Goal: Task Accomplishment & Management: Manage account settings

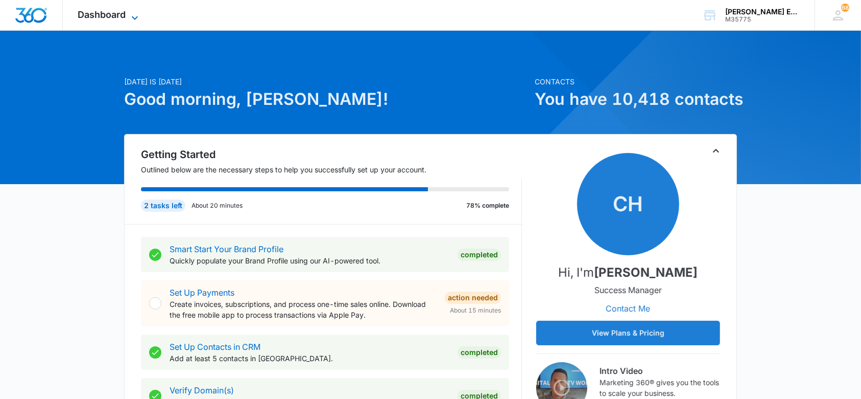
click at [133, 20] on icon at bounding box center [135, 18] width 12 height 12
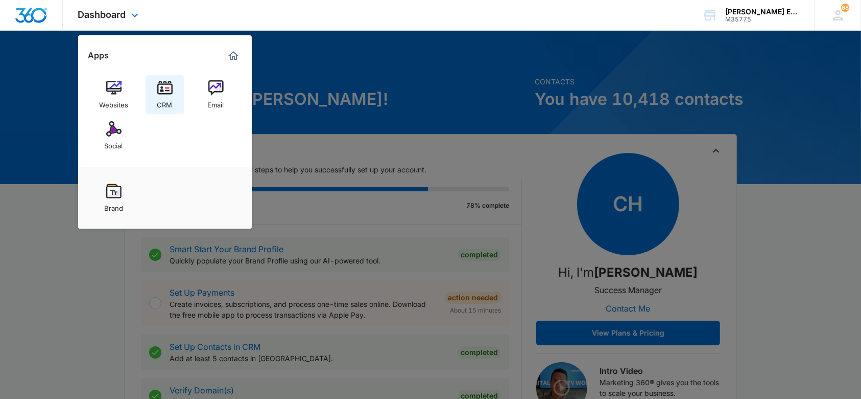
click at [169, 99] on div "CRM" at bounding box center [164, 102] width 15 height 13
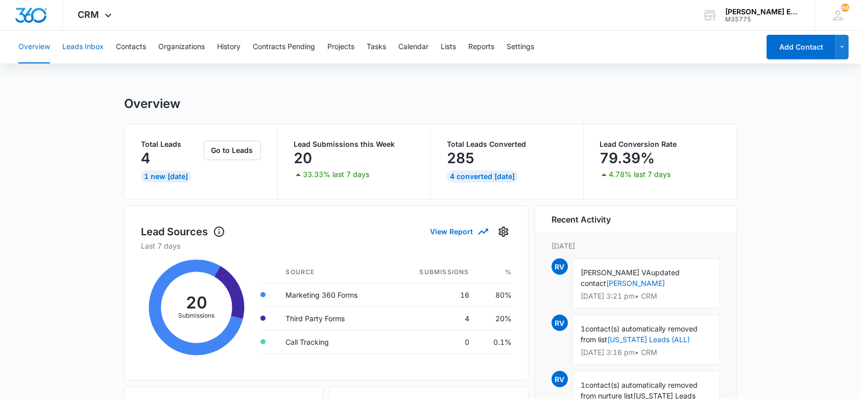
click at [91, 46] on button "Leads Inbox" at bounding box center [82, 47] width 41 height 33
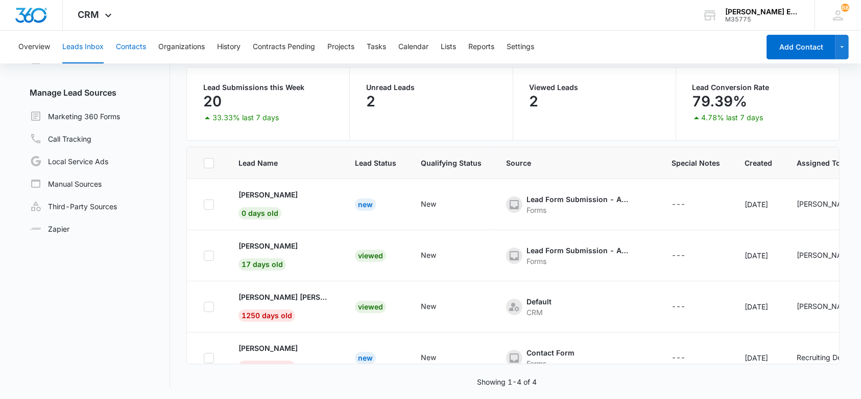
click at [139, 50] on button "Contacts" at bounding box center [131, 47] width 30 height 33
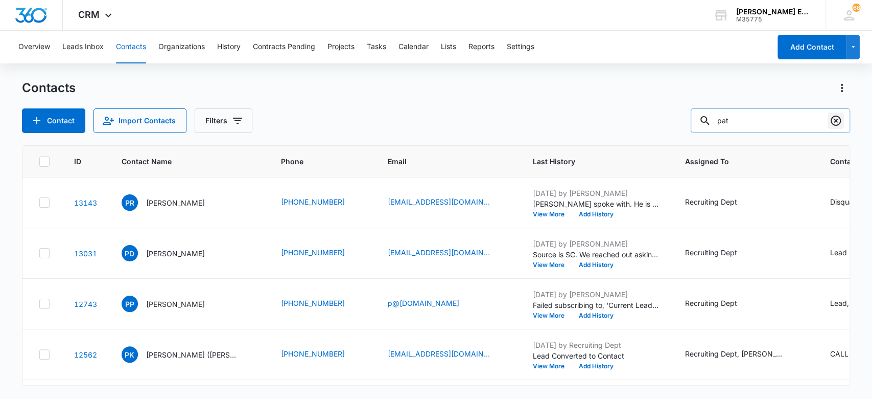
click at [836, 121] on icon "Clear" at bounding box center [836, 120] width 10 height 10
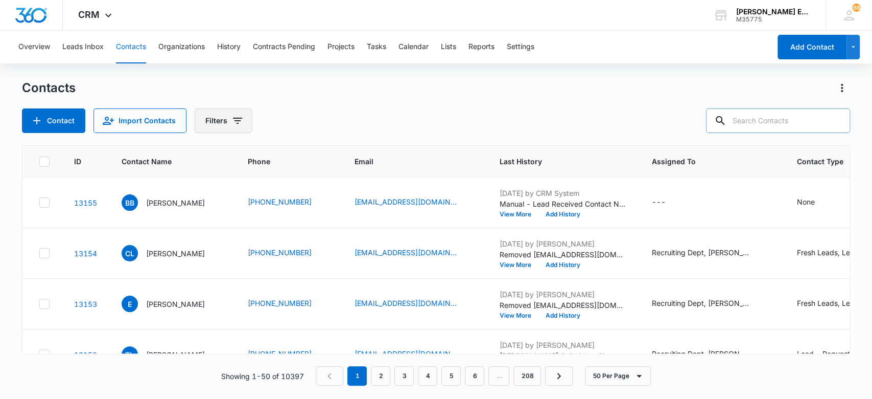
click at [231, 126] on icon "Filters" at bounding box center [237, 120] width 12 height 12
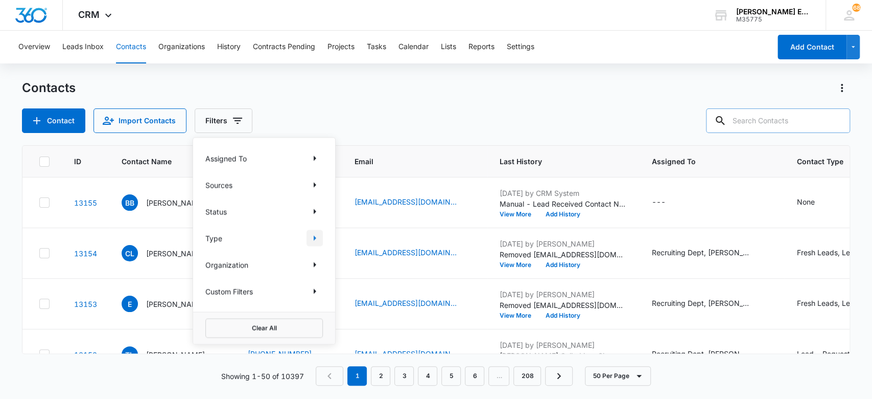
click at [316, 238] on icon "Show Type filters" at bounding box center [315, 237] width 12 height 12
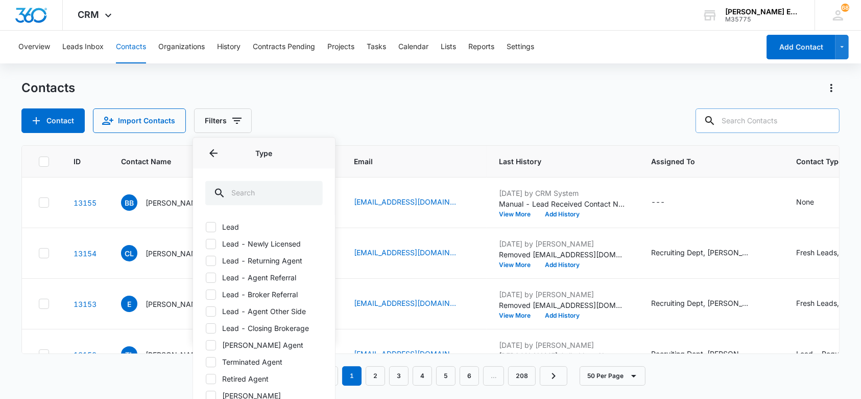
scroll to position [35, 0]
click at [261, 195] on input "text" at bounding box center [264, 192] width 118 height 25
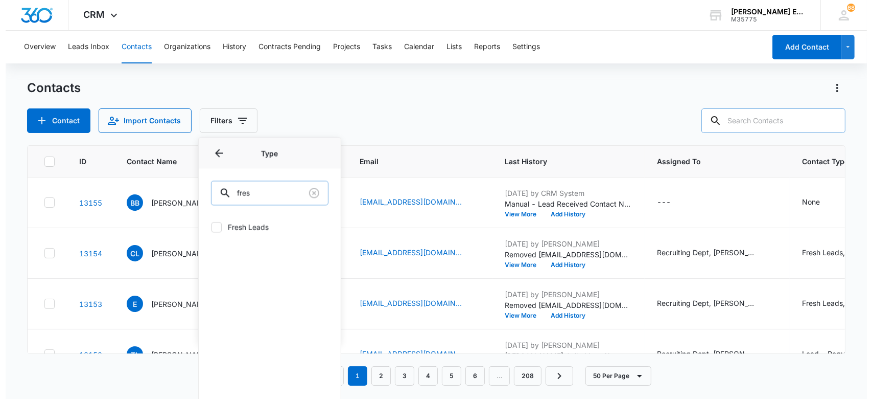
scroll to position [0, 0]
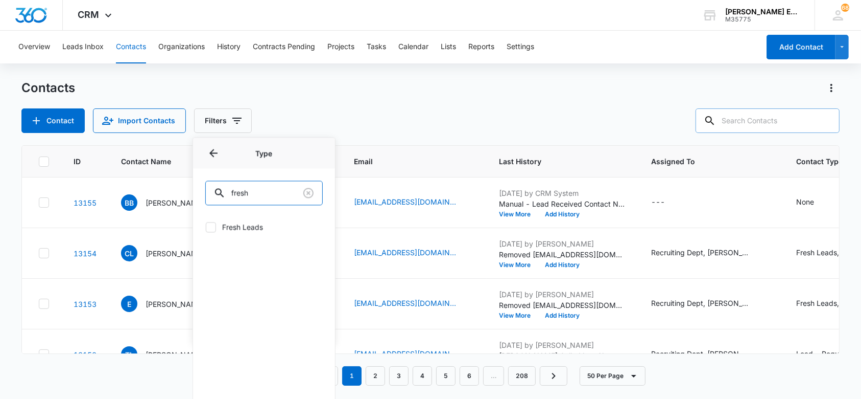
type input "fresh"
click at [211, 225] on icon at bounding box center [210, 226] width 9 height 9
click at [206, 226] on input "Fresh Leads" at bounding box center [205, 226] width 1 height 1
checkbox input "true"
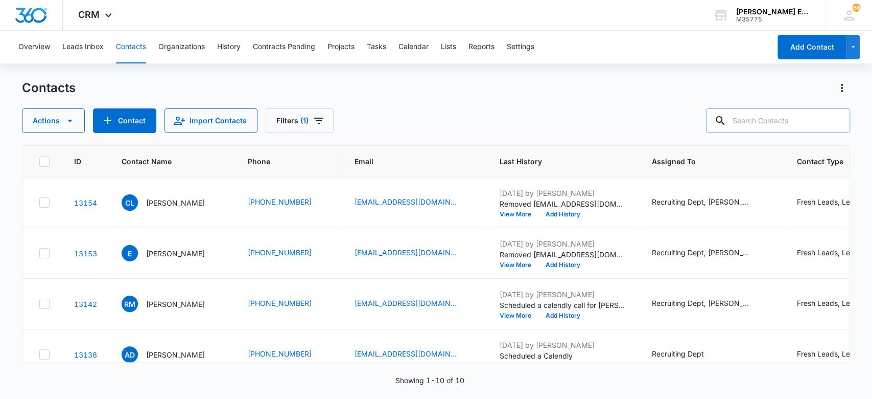
click at [366, 90] on div "Contacts" at bounding box center [436, 88] width 829 height 16
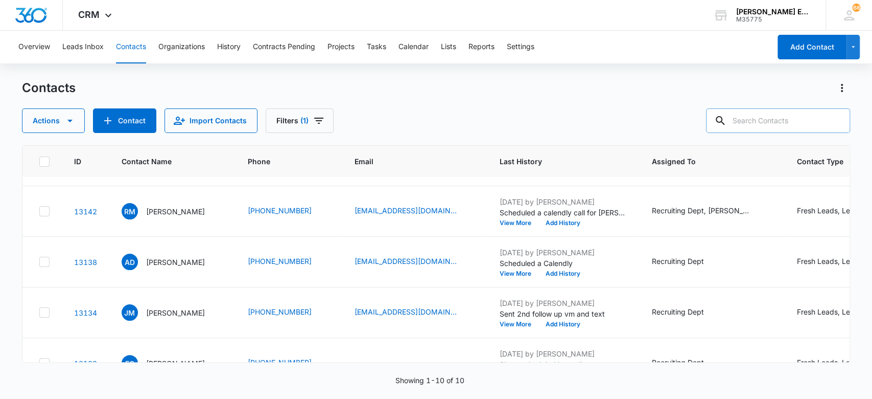
scroll to position [86, 0]
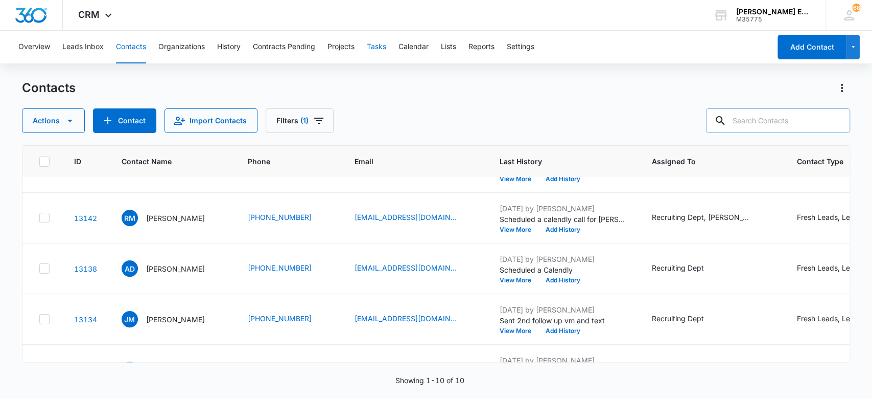
click at [378, 44] on button "Tasks" at bounding box center [376, 47] width 19 height 33
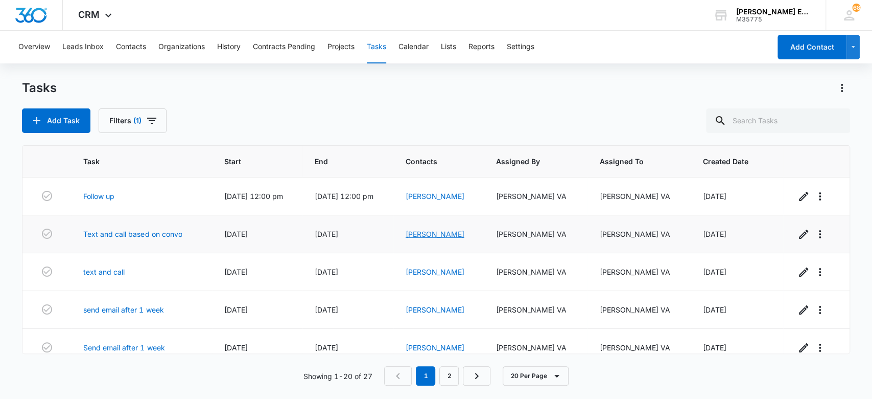
click at [439, 232] on link "[PERSON_NAME]" at bounding box center [435, 233] width 59 height 9
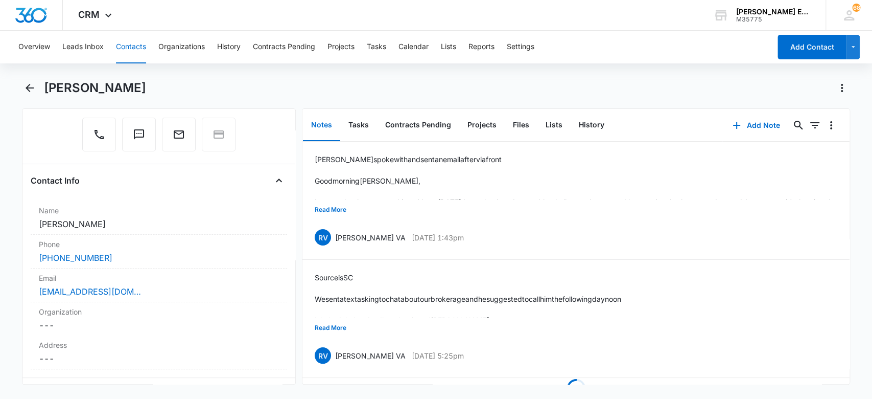
scroll to position [115, 0]
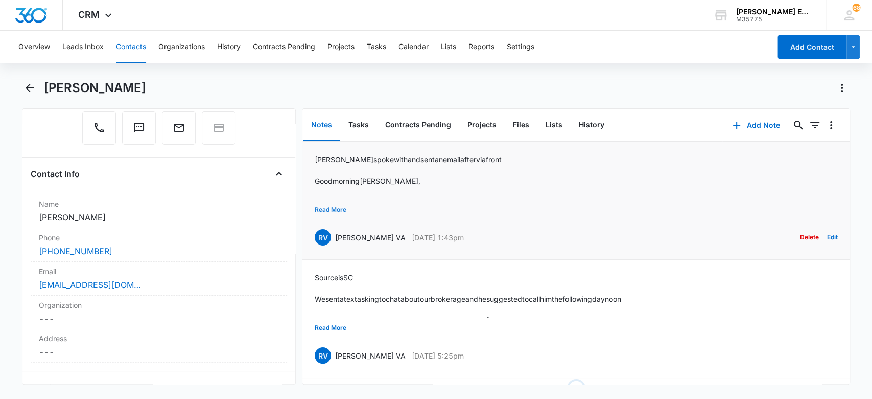
click at [337, 209] on button "Read More" at bounding box center [331, 209] width 32 height 19
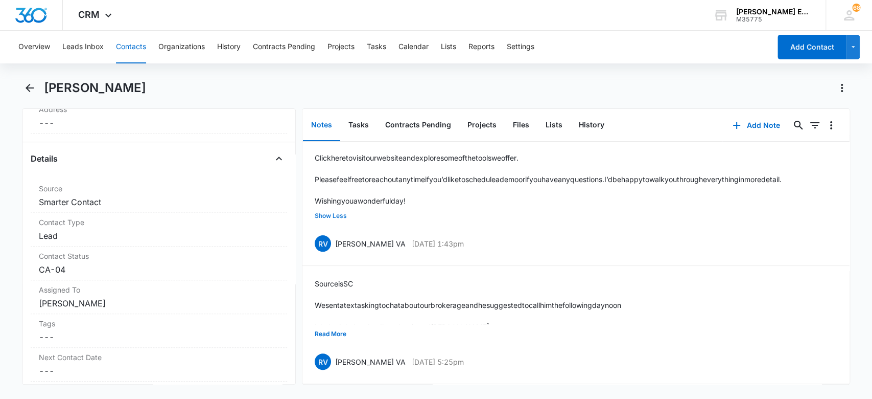
scroll to position [345, 0]
click at [131, 88] on h1 "[PERSON_NAME]" at bounding box center [95, 87] width 102 height 15
copy div "Samuel Zavaleta Remove"
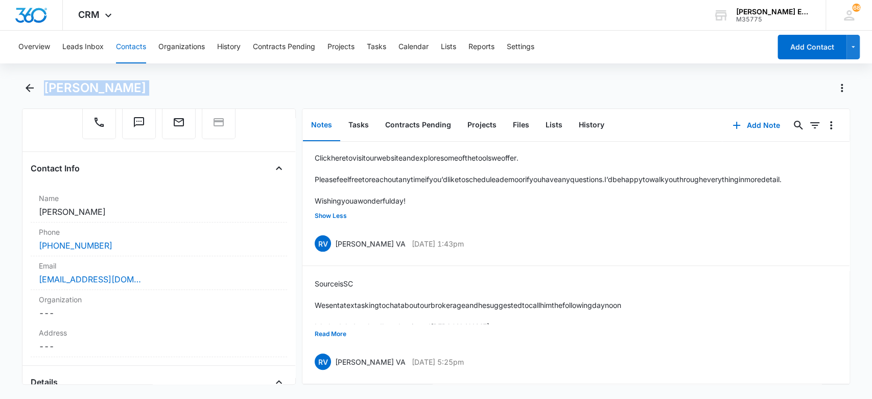
scroll to position [121, 0]
click at [128, 45] on button "Contacts" at bounding box center [131, 47] width 30 height 33
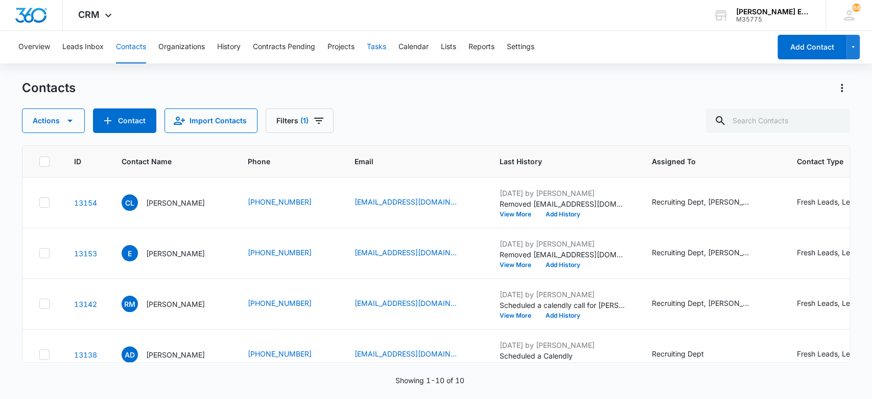
click at [368, 48] on button "Tasks" at bounding box center [376, 47] width 19 height 33
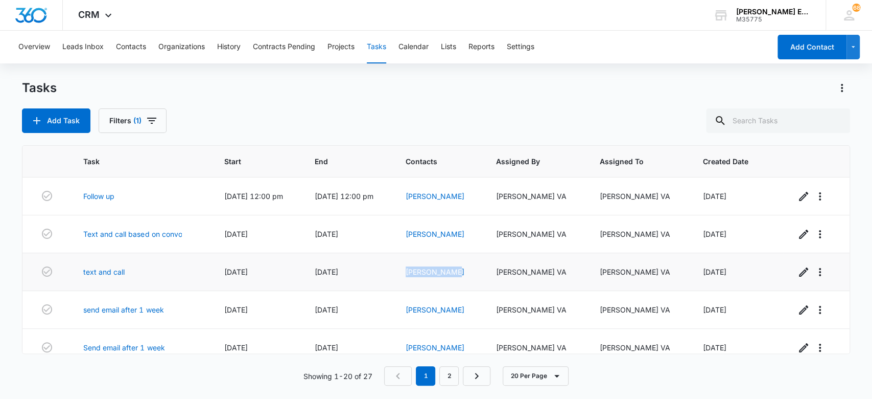
drag, startPoint x: 471, startPoint y: 269, endPoint x: 415, endPoint y: 274, distance: 56.4
click at [413, 276] on td "[PERSON_NAME]" at bounding box center [438, 272] width 90 height 38
copy link "[PERSON_NAME]"
click at [430, 275] on link "[PERSON_NAME]" at bounding box center [435, 271] width 59 height 9
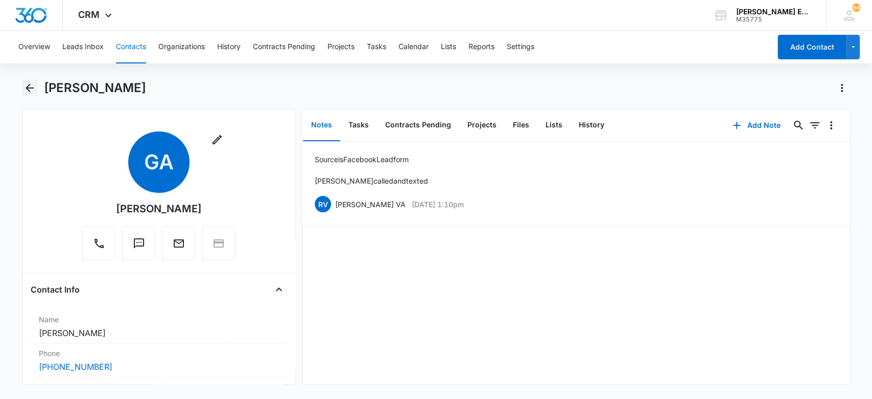
click at [27, 82] on icon "Back" at bounding box center [30, 88] width 12 height 12
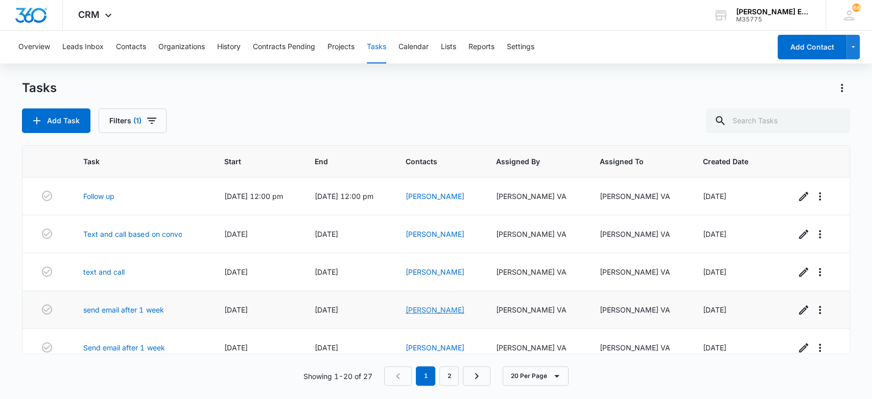
click at [457, 309] on link "[PERSON_NAME]" at bounding box center [435, 309] width 59 height 9
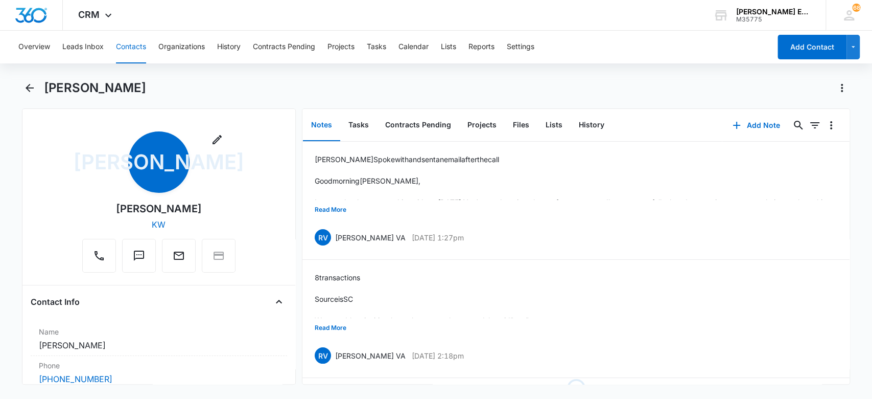
drag, startPoint x: 196, startPoint y: 212, endPoint x: 108, endPoint y: 198, distance: 89.0
click at [108, 198] on div "Remove JA Jessica Attocknie KW" at bounding box center [158, 201] width 153 height 141
copy div "[PERSON_NAME]"
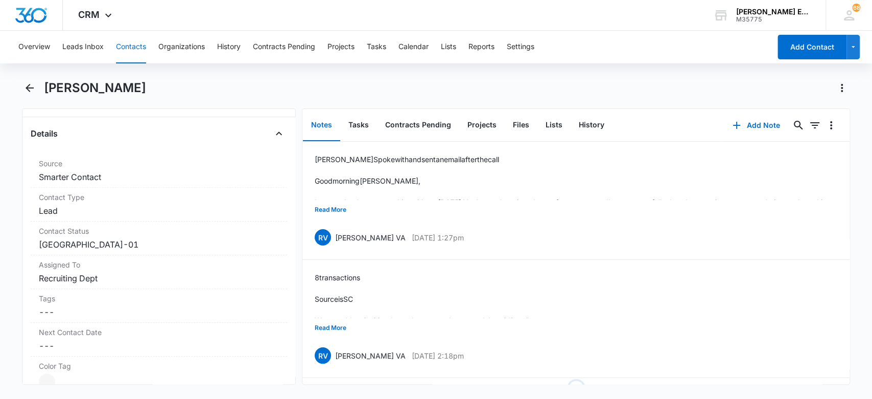
scroll to position [409, 0]
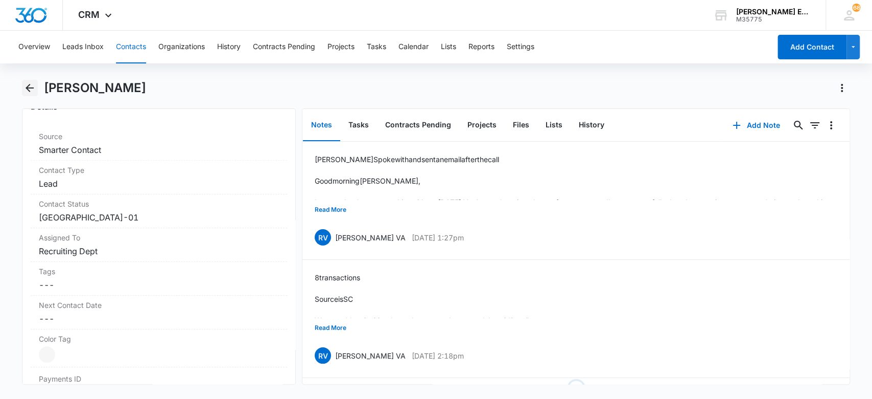
drag, startPoint x: 149, startPoint y: 90, endPoint x: 25, endPoint y: 90, distance: 124.7
click at [25, 90] on div "[PERSON_NAME]" at bounding box center [436, 94] width 829 height 29
copy h1 "[PERSON_NAME]"
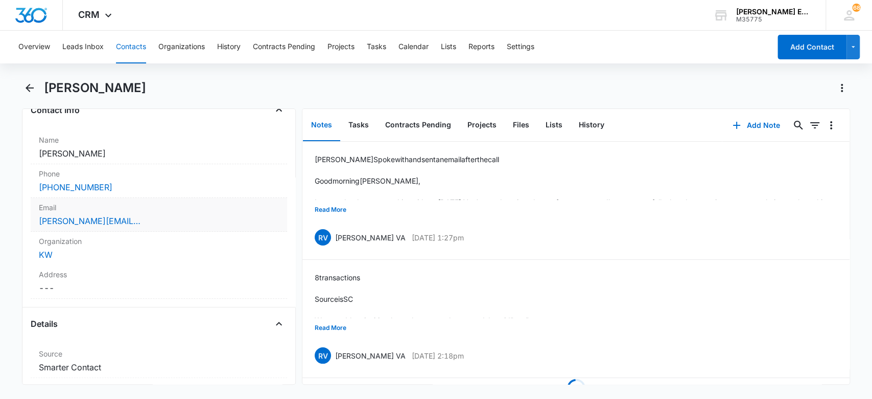
scroll to position [136, 0]
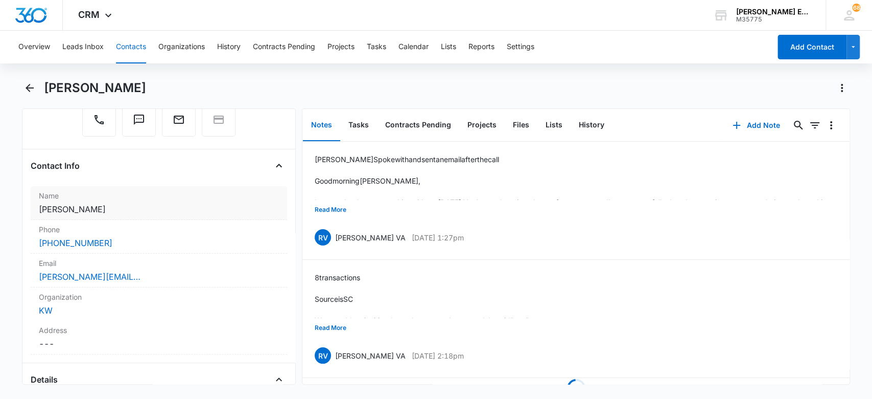
drag, startPoint x: 109, startPoint y: 208, endPoint x: 36, endPoint y: 208, distance: 73.1
click at [36, 208] on div "Name Cancel Save Changes Jessica Attocknie" at bounding box center [159, 203] width 257 height 34
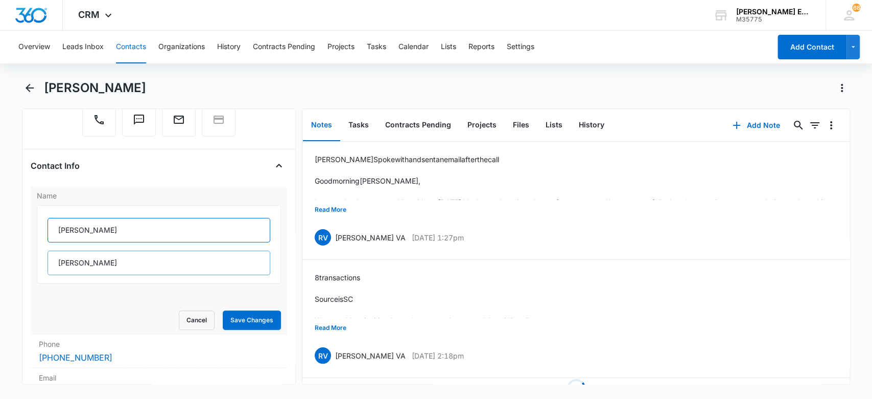
drag, startPoint x: 103, startPoint y: 229, endPoint x: 85, endPoint y: 272, distance: 47.2
click at [85, 272] on div "[PERSON_NAME]" at bounding box center [159, 246] width 223 height 57
drag, startPoint x: 94, startPoint y: 237, endPoint x: 45, endPoint y: 228, distance: 49.9
click at [45, 228] on div "[PERSON_NAME]" at bounding box center [159, 244] width 245 height 79
drag, startPoint x: 97, startPoint y: 261, endPoint x: 54, endPoint y: 259, distance: 42.5
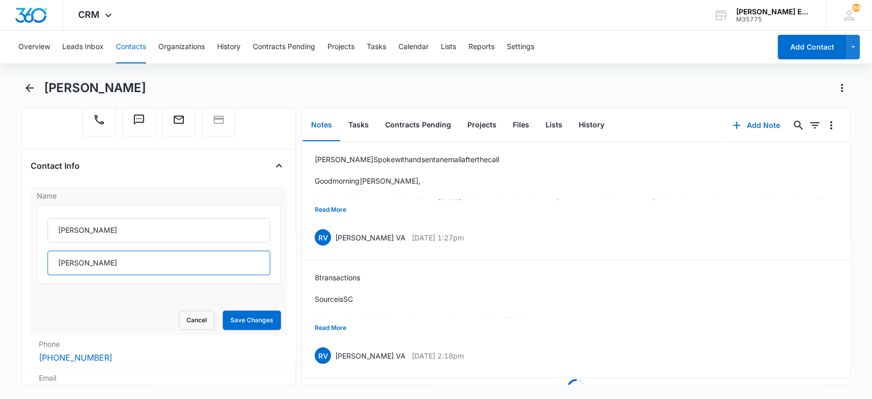
click at [54, 259] on input "Attocknie" at bounding box center [159, 262] width 223 height 25
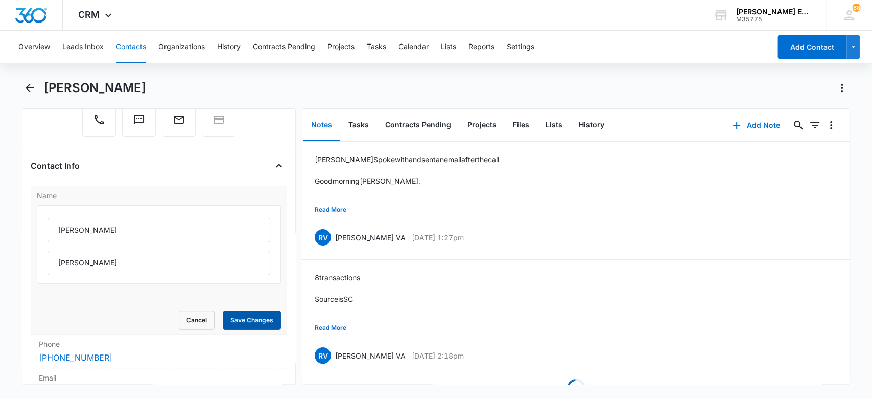
click at [244, 317] on button "Save Changes" at bounding box center [252, 319] width 58 height 19
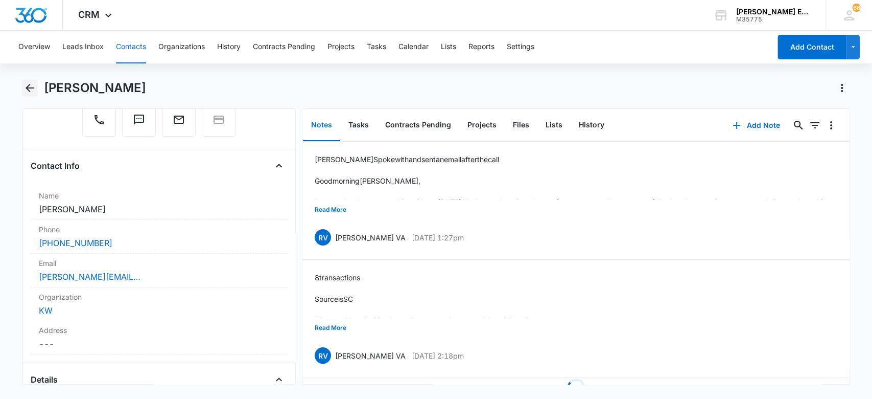
click at [33, 89] on icon "Back" at bounding box center [30, 88] width 12 height 12
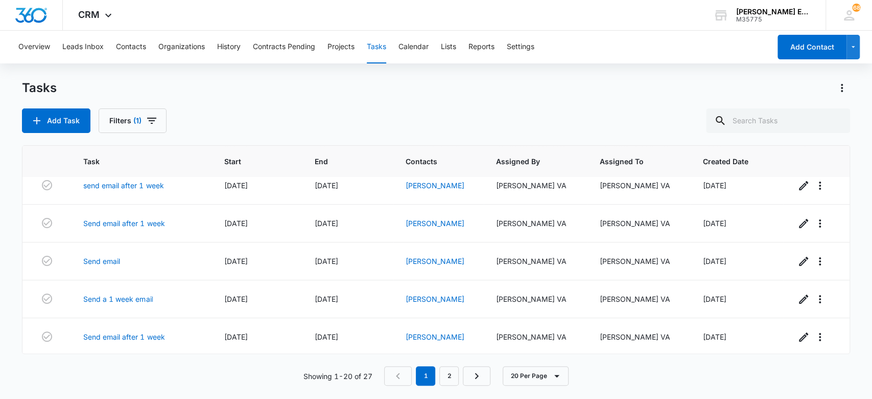
scroll to position [122, 0]
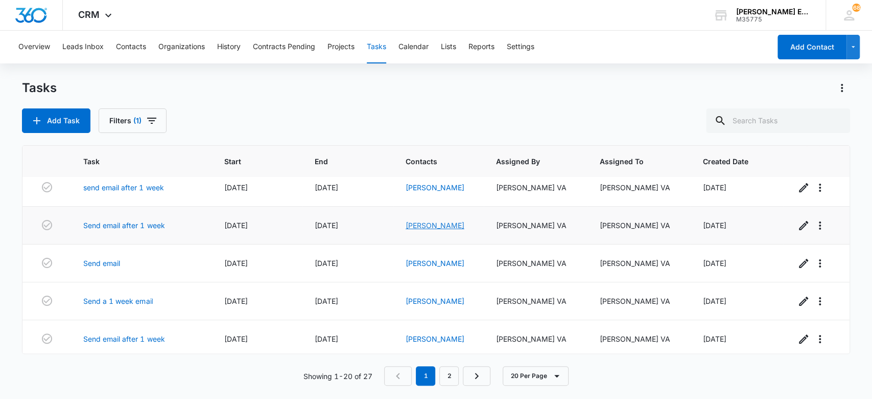
click at [430, 227] on link "[PERSON_NAME]" at bounding box center [435, 225] width 59 height 9
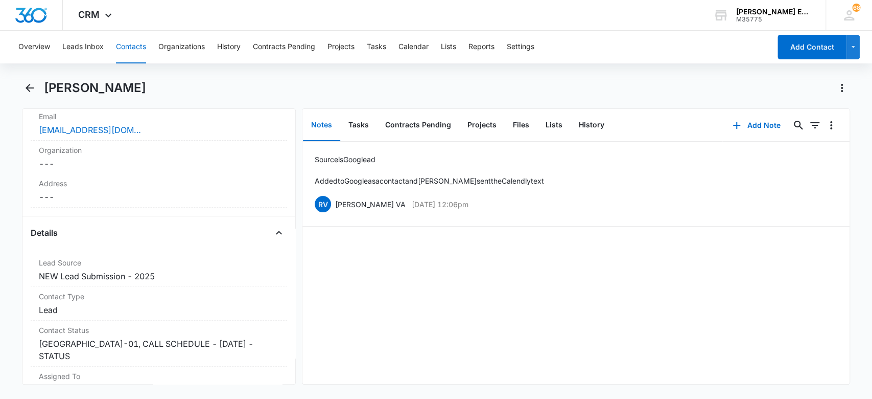
scroll to position [272, 0]
click at [260, 343] on dd "Cancel Save Changes TX-01, CALL SCHEDULE - DEC 2024 - STATUS" at bounding box center [159, 347] width 241 height 25
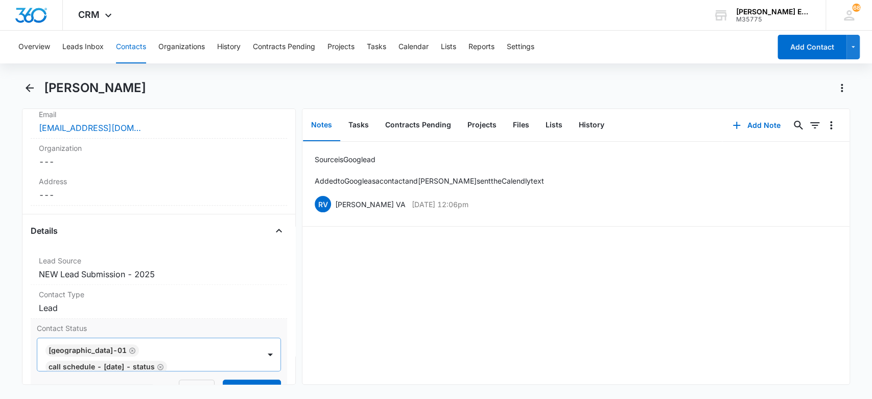
click at [164, 363] on icon "Remove CALL SCHEDULE - DEC 2024 - STATUS" at bounding box center [160, 367] width 7 height 8
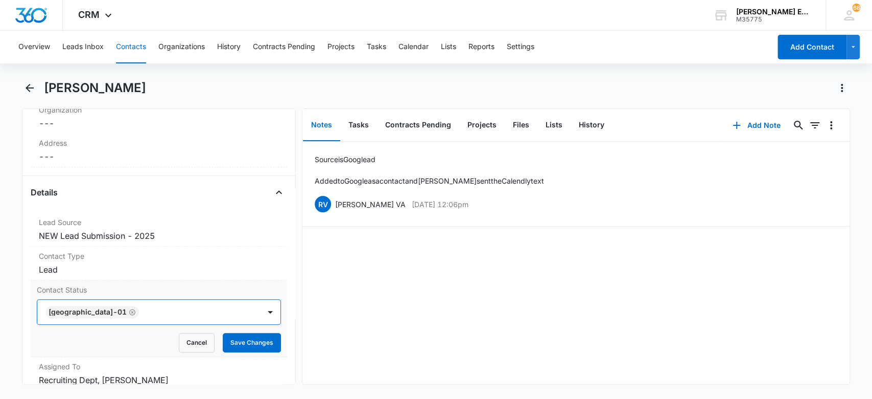
scroll to position [340, 0]
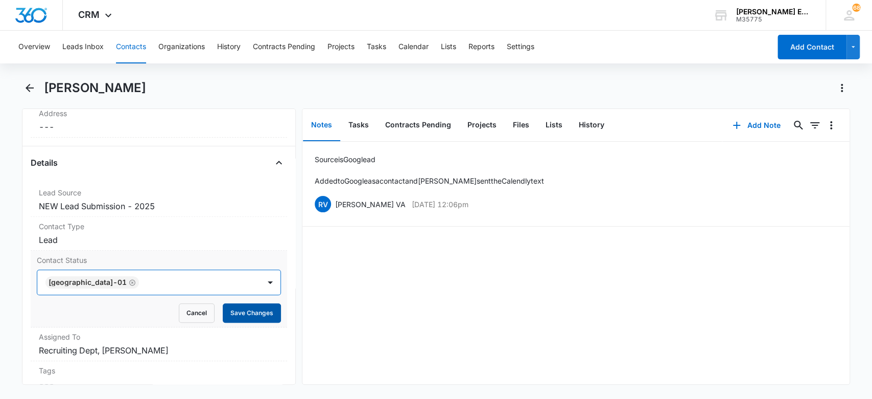
click at [223, 313] on button "Save Changes" at bounding box center [252, 312] width 58 height 19
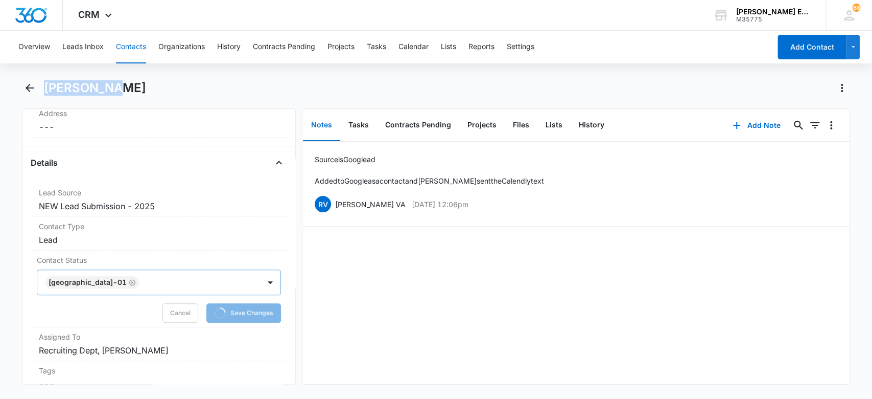
drag, startPoint x: 121, startPoint y: 85, endPoint x: 38, endPoint y: 88, distance: 82.8
click at [38, 88] on div "[PERSON_NAME]" at bounding box center [436, 94] width 829 height 29
copy h1 "[PERSON_NAME]"
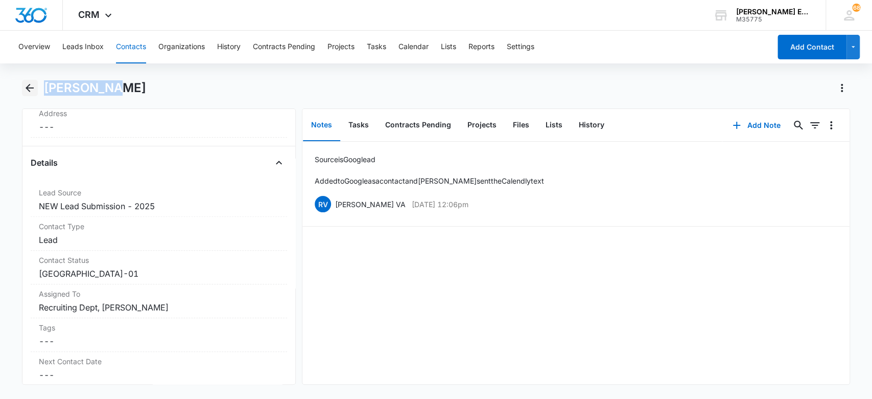
click at [28, 85] on icon "Back" at bounding box center [30, 88] width 12 height 12
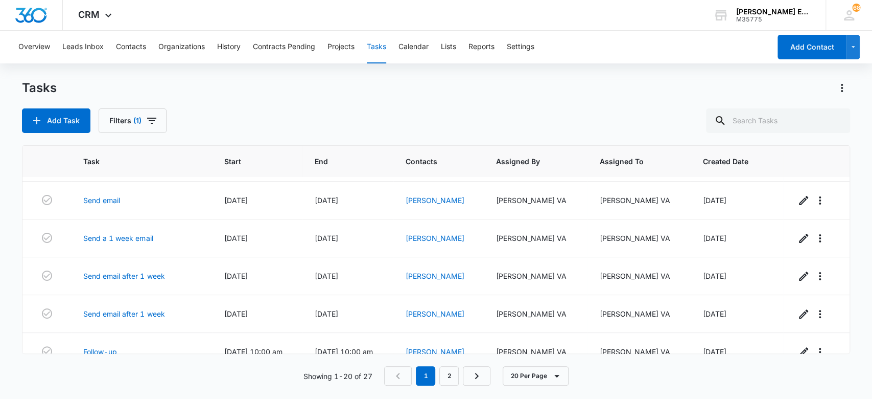
scroll to position [193, 0]
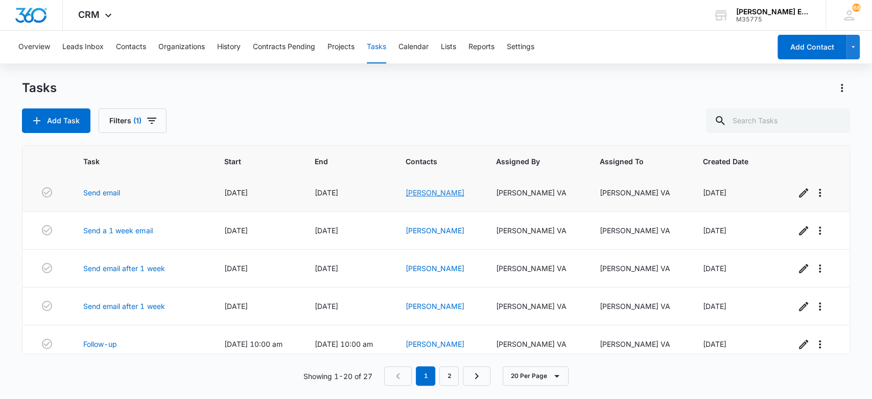
click at [452, 196] on link "[PERSON_NAME]" at bounding box center [435, 192] width 59 height 9
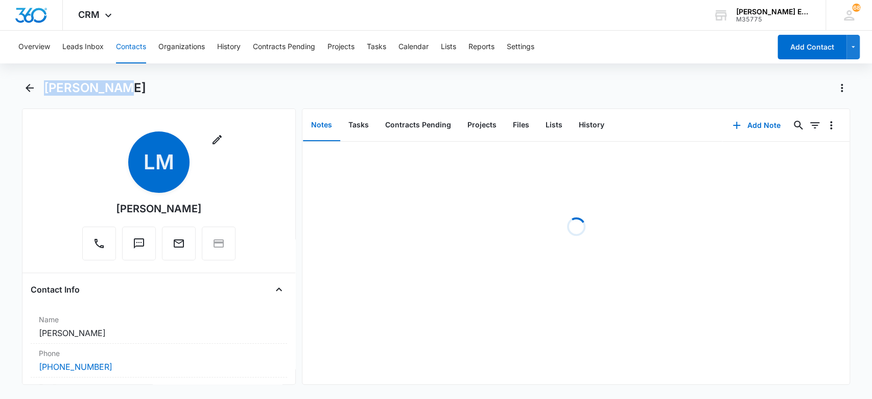
drag, startPoint x: 120, startPoint y: 89, endPoint x: 53, endPoint y: 95, distance: 66.7
click at [32, 95] on div "[PERSON_NAME]" at bounding box center [436, 94] width 829 height 29
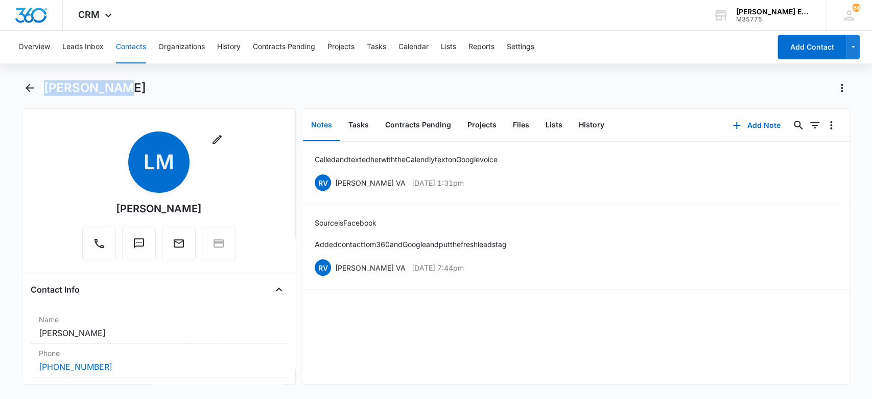
copy h1 "[PERSON_NAME]"
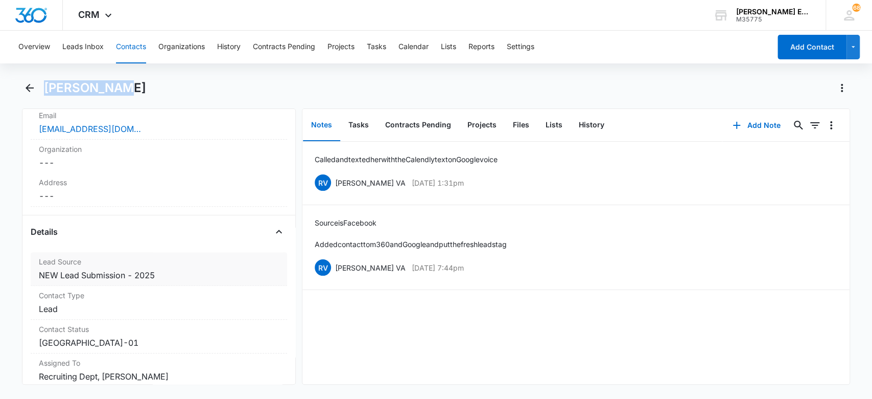
scroll to position [340, 0]
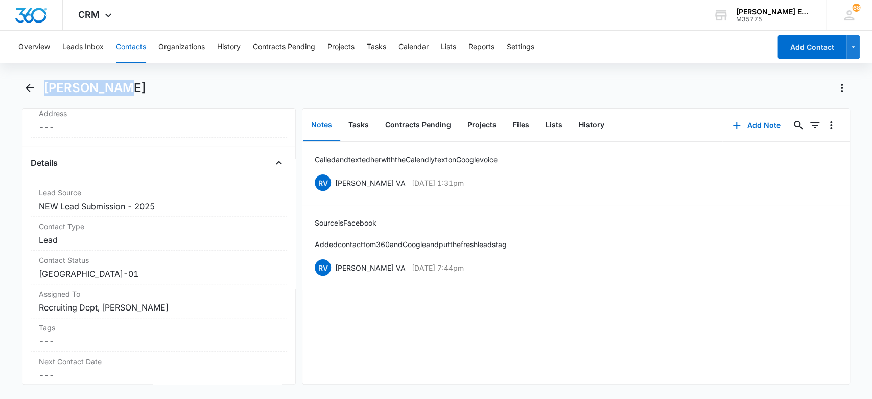
copy h1 "[PERSON_NAME]"
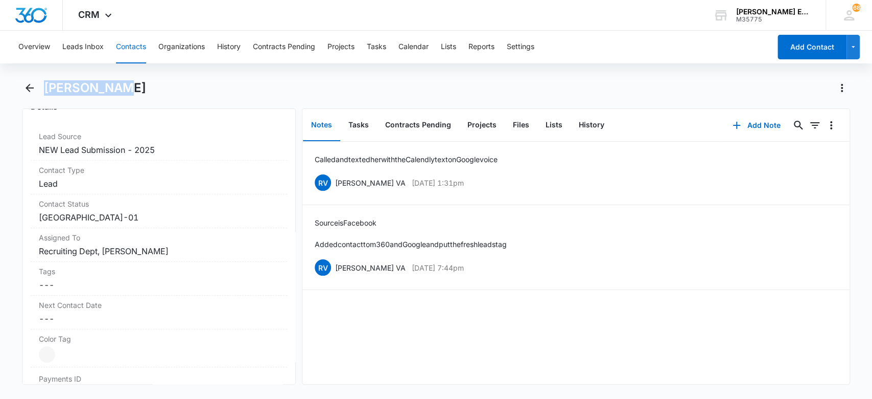
scroll to position [477, 0]
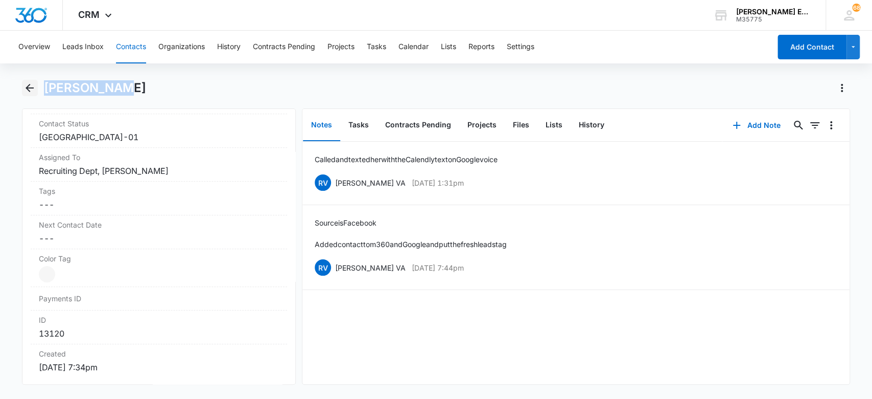
click at [31, 87] on icon "Back" at bounding box center [30, 88] width 12 height 12
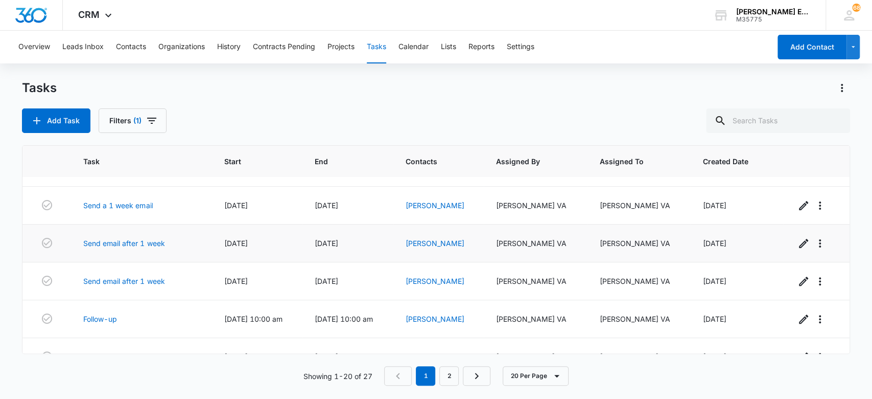
scroll to position [150, 0]
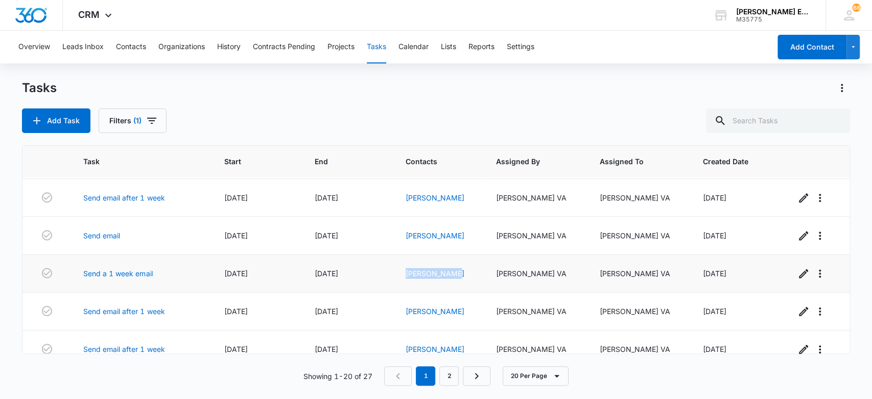
drag, startPoint x: 469, startPoint y: 276, endPoint x: 408, endPoint y: 277, distance: 60.3
click at [408, 277] on td "[PERSON_NAME]" at bounding box center [438, 273] width 90 height 38
copy link "[PERSON_NAME]"
click at [121, 273] on link "Send a 1 week email" at bounding box center [117, 273] width 69 height 11
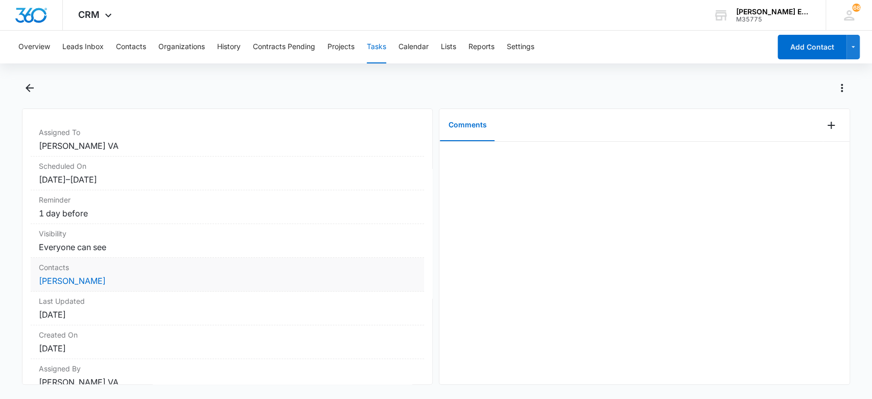
scroll to position [118, 0]
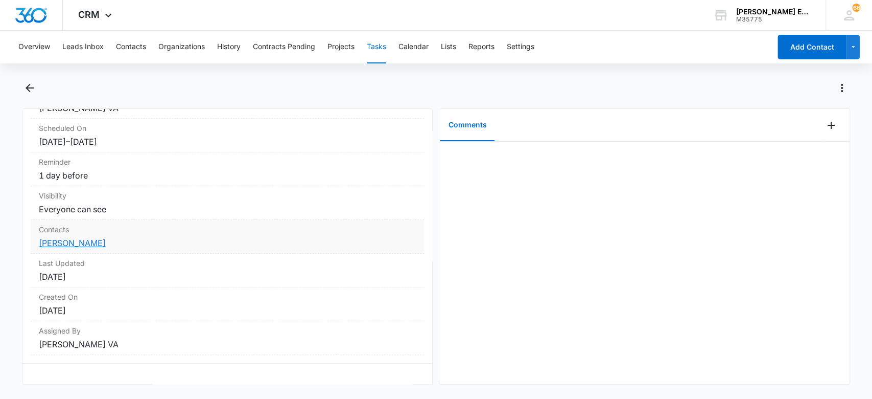
click at [68, 238] on link "[PERSON_NAME]" at bounding box center [72, 243] width 67 height 10
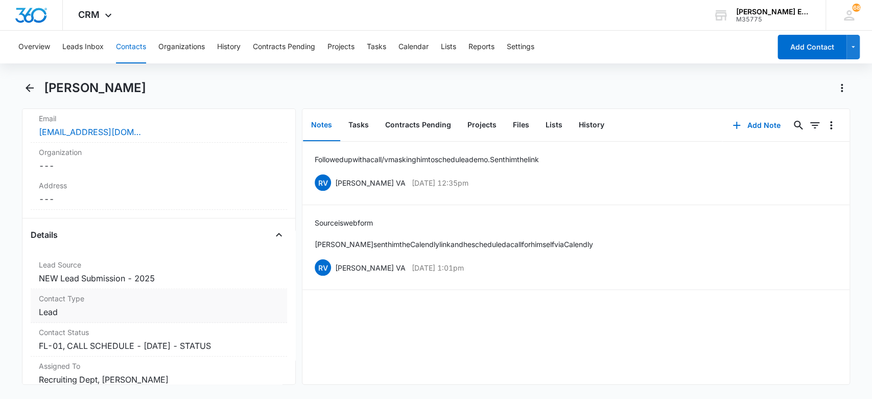
scroll to position [272, 0]
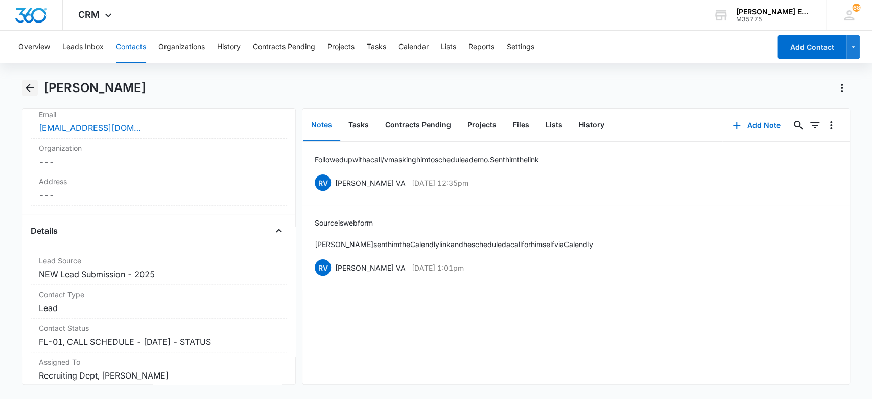
click at [27, 91] on icon "Back" at bounding box center [30, 88] width 12 height 12
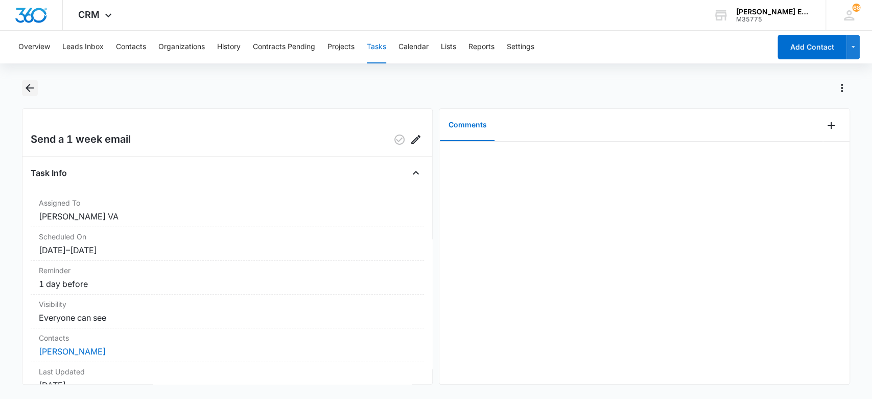
click at [34, 88] on icon "Back" at bounding box center [30, 88] width 12 height 12
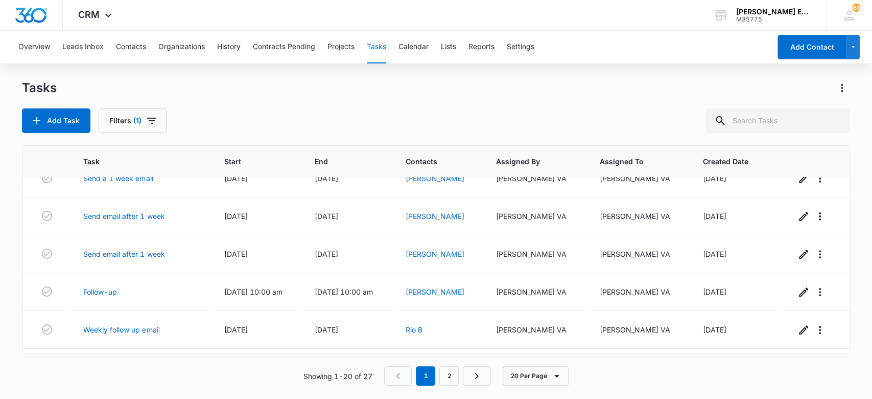
scroll to position [245, 0]
drag, startPoint x: 460, startPoint y: 218, endPoint x: 409, endPoint y: 223, distance: 51.4
click at [409, 223] on td "[PERSON_NAME]" at bounding box center [438, 216] width 90 height 38
copy link "[PERSON_NAME]"
click at [446, 217] on link "[PERSON_NAME]" at bounding box center [435, 215] width 59 height 9
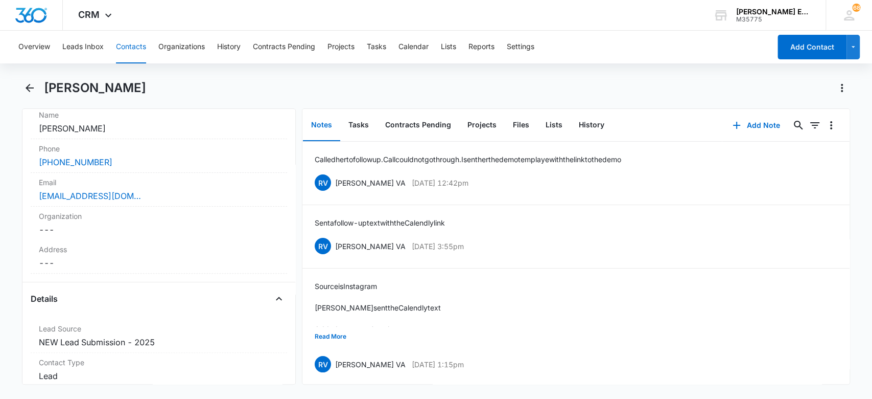
scroll to position [272, 0]
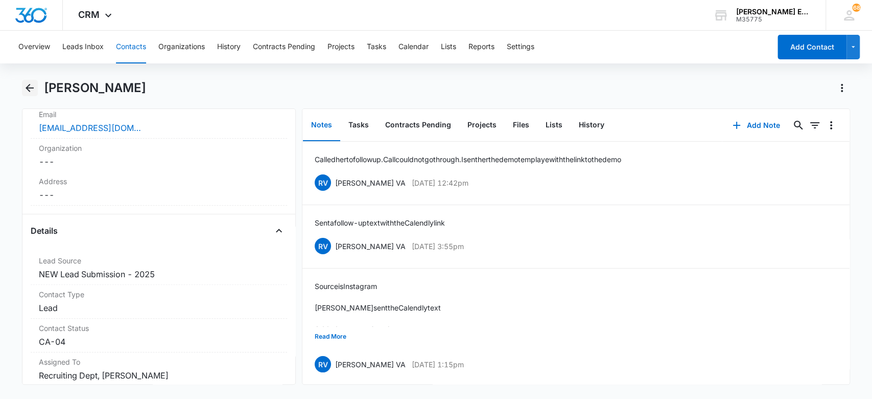
click at [28, 89] on icon "Back" at bounding box center [30, 88] width 8 height 8
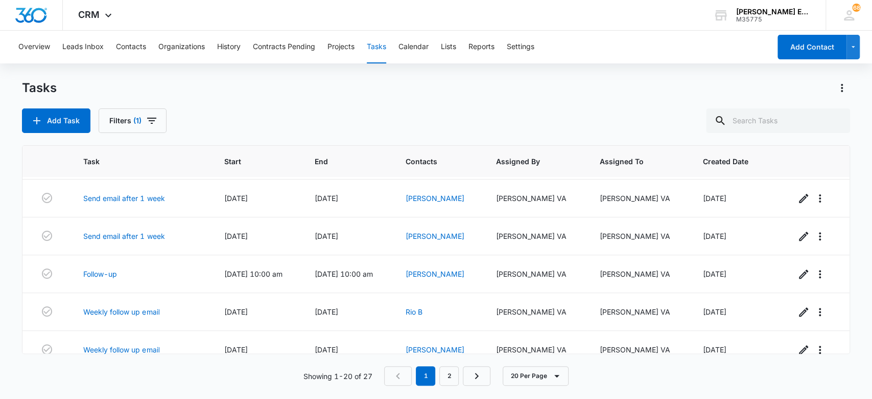
scroll to position [272, 0]
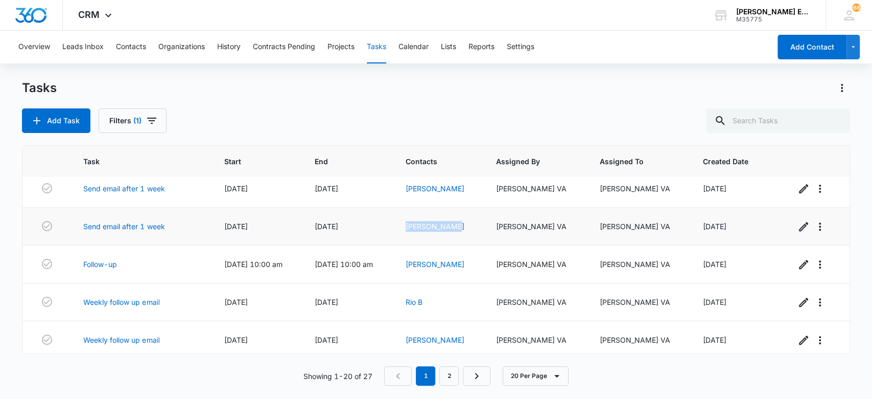
drag, startPoint x: 461, startPoint y: 229, endPoint x: 413, endPoint y: 230, distance: 48.5
click at [413, 230] on td "[PERSON_NAME]" at bounding box center [438, 226] width 90 height 38
copy link "[PERSON_NAME]"
click at [418, 108] on div "Add Task Filters (1)" at bounding box center [436, 120] width 829 height 25
drag, startPoint x: 441, startPoint y: 230, endPoint x: 394, endPoint y: 235, distance: 47.3
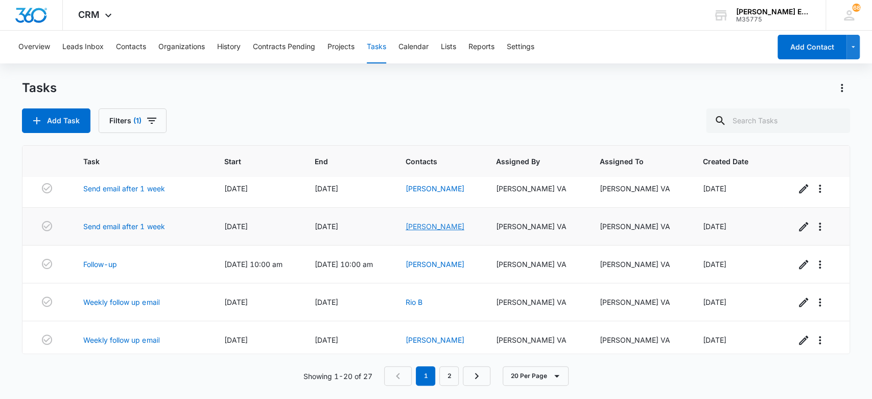
click at [441, 229] on link "[PERSON_NAME]" at bounding box center [435, 226] width 59 height 9
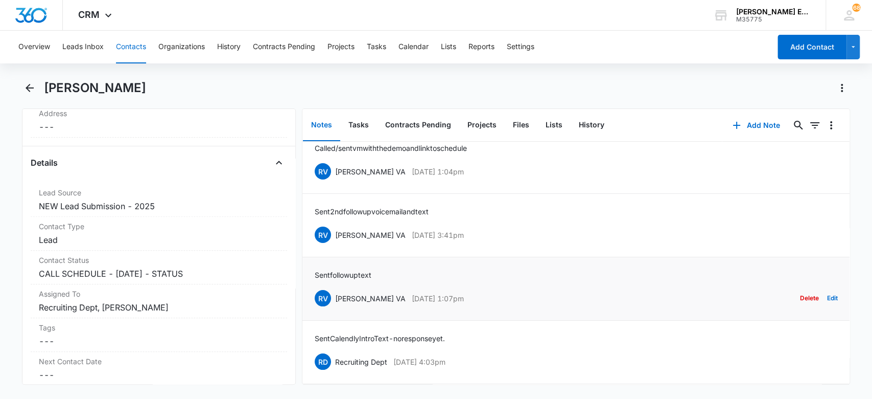
scroll to position [20, 0]
click at [228, 280] on div "Contact Status Cancel Save Changes CALL SCHEDULE - [DATE] - STATUS" at bounding box center [159, 267] width 257 height 34
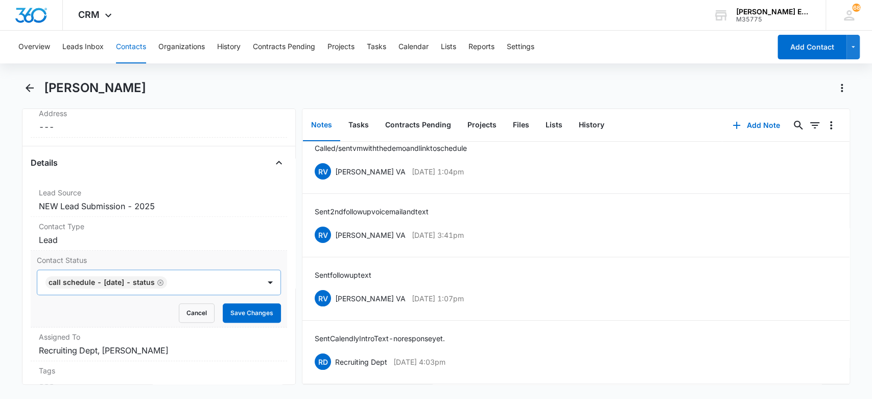
click at [204, 284] on div at bounding box center [208, 282] width 77 height 14
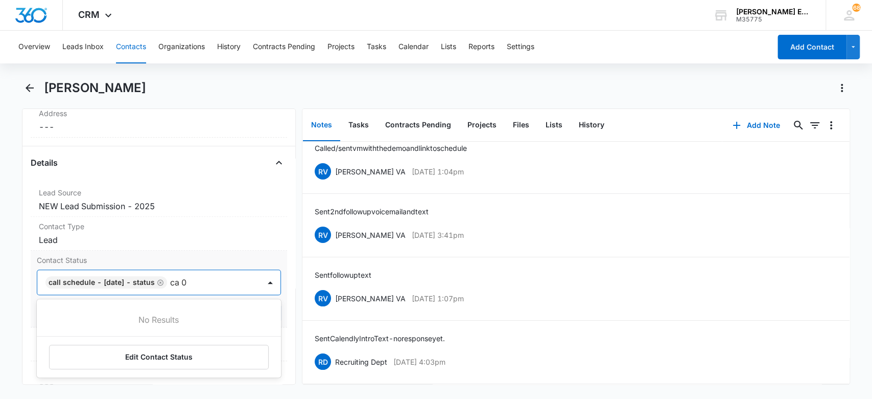
type input "ca"
click at [131, 370] on div "CA-01" at bounding box center [158, 375] width 218 height 11
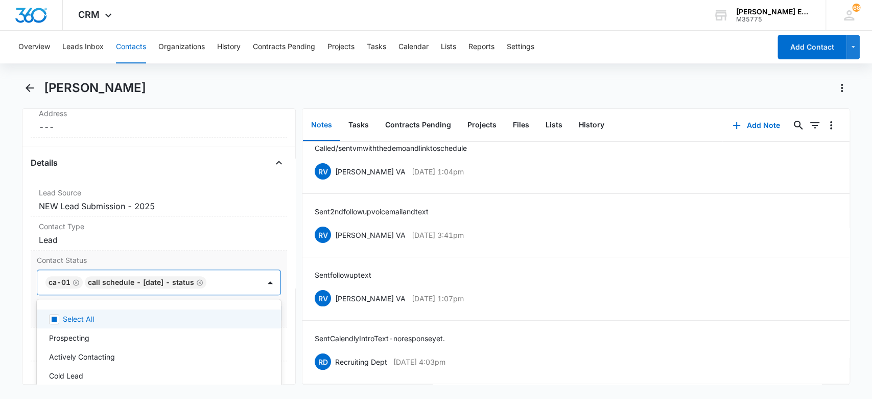
click at [203, 280] on icon "Remove CALL SCHEDULE - DEC 2024 - STATUS" at bounding box center [199, 282] width 7 height 8
click at [14, 274] on main "[PERSON_NAME] Remove AL [PERSON_NAME] Contact Info Name Cancel Save Changes [PE…" at bounding box center [436, 238] width 872 height 317
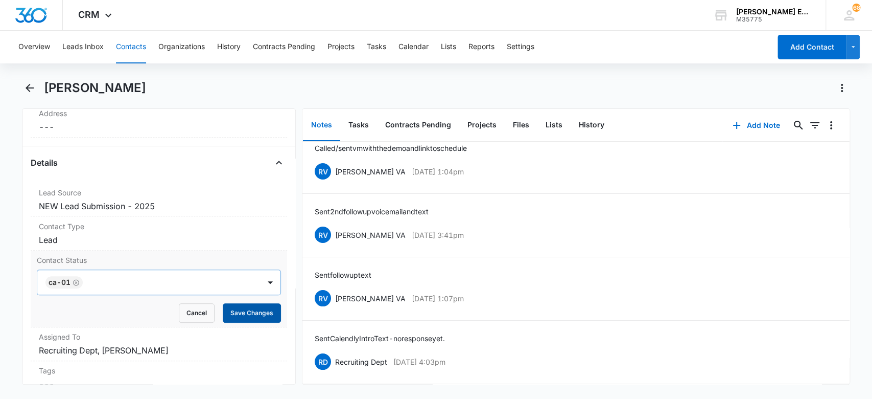
click at [244, 309] on button "Save Changes" at bounding box center [252, 312] width 58 height 19
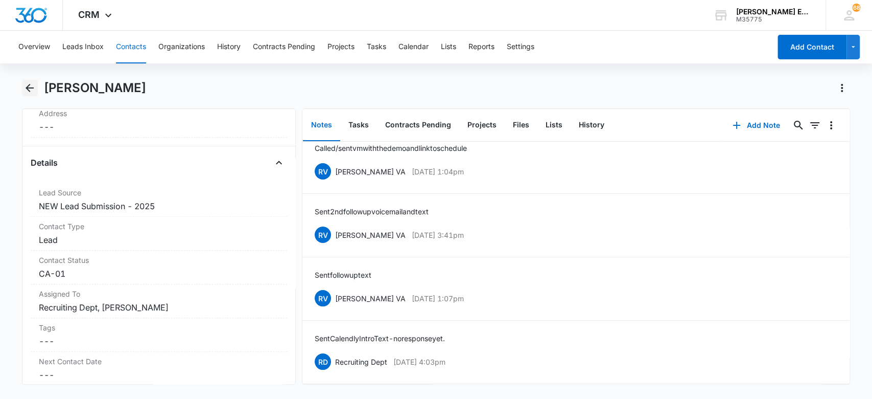
click at [23, 92] on button "Back" at bounding box center [30, 88] width 16 height 16
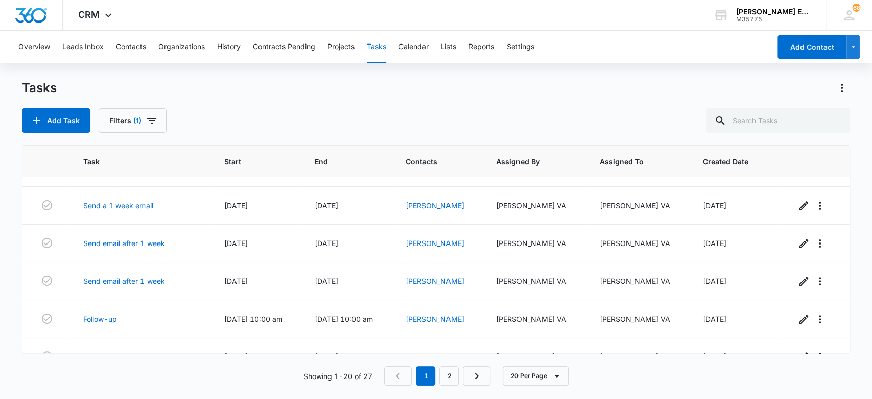
scroll to position [245, 0]
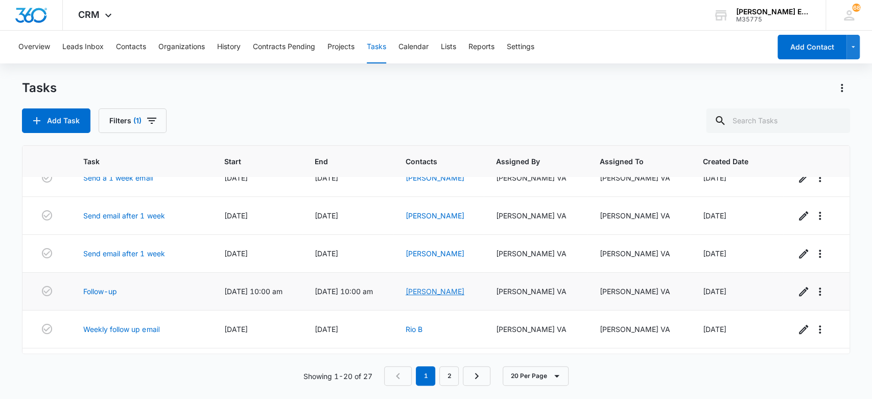
click at [464, 295] on link "[PERSON_NAME]" at bounding box center [435, 291] width 59 height 9
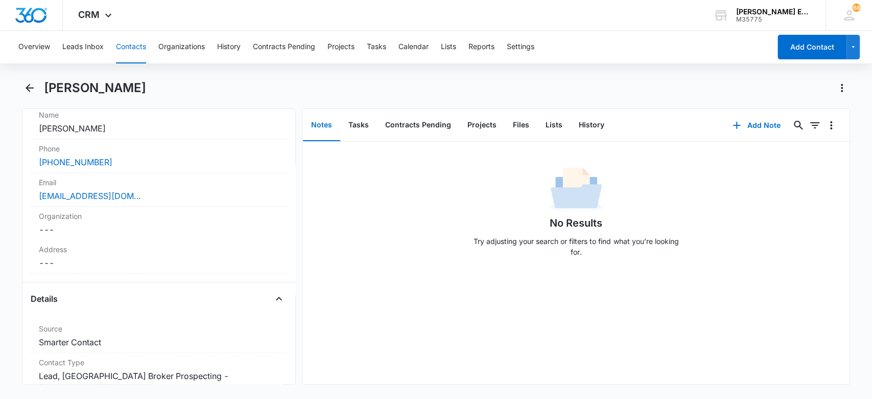
scroll to position [340, 0]
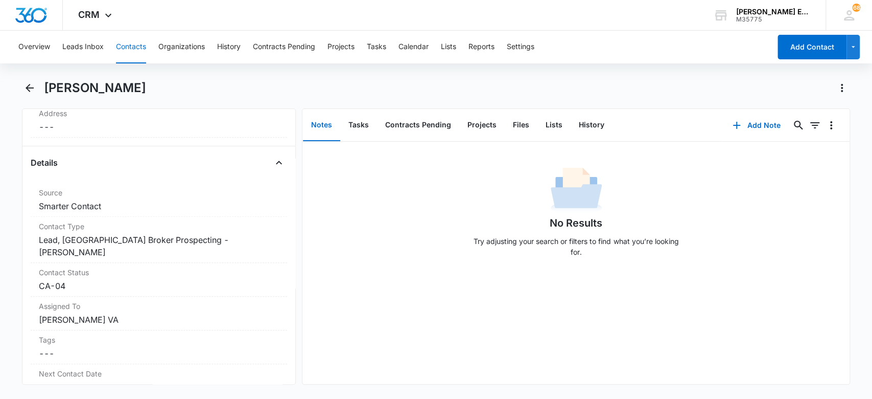
drag, startPoint x: 144, startPoint y: 85, endPoint x: 85, endPoint y: 84, distance: 58.3
click at [20, 84] on main "[PERSON_NAME] Remove [PERSON_NAME] Contact Info Name Cancel Save Changes [PERSO…" at bounding box center [436, 238] width 872 height 317
drag, startPoint x: 182, startPoint y: 89, endPoint x: 42, endPoint y: 92, distance: 140.5
click at [42, 92] on div "[PERSON_NAME]" at bounding box center [436, 94] width 829 height 29
copy h1 "[PERSON_NAME]"
